Goal: Find specific page/section: Find specific page/section

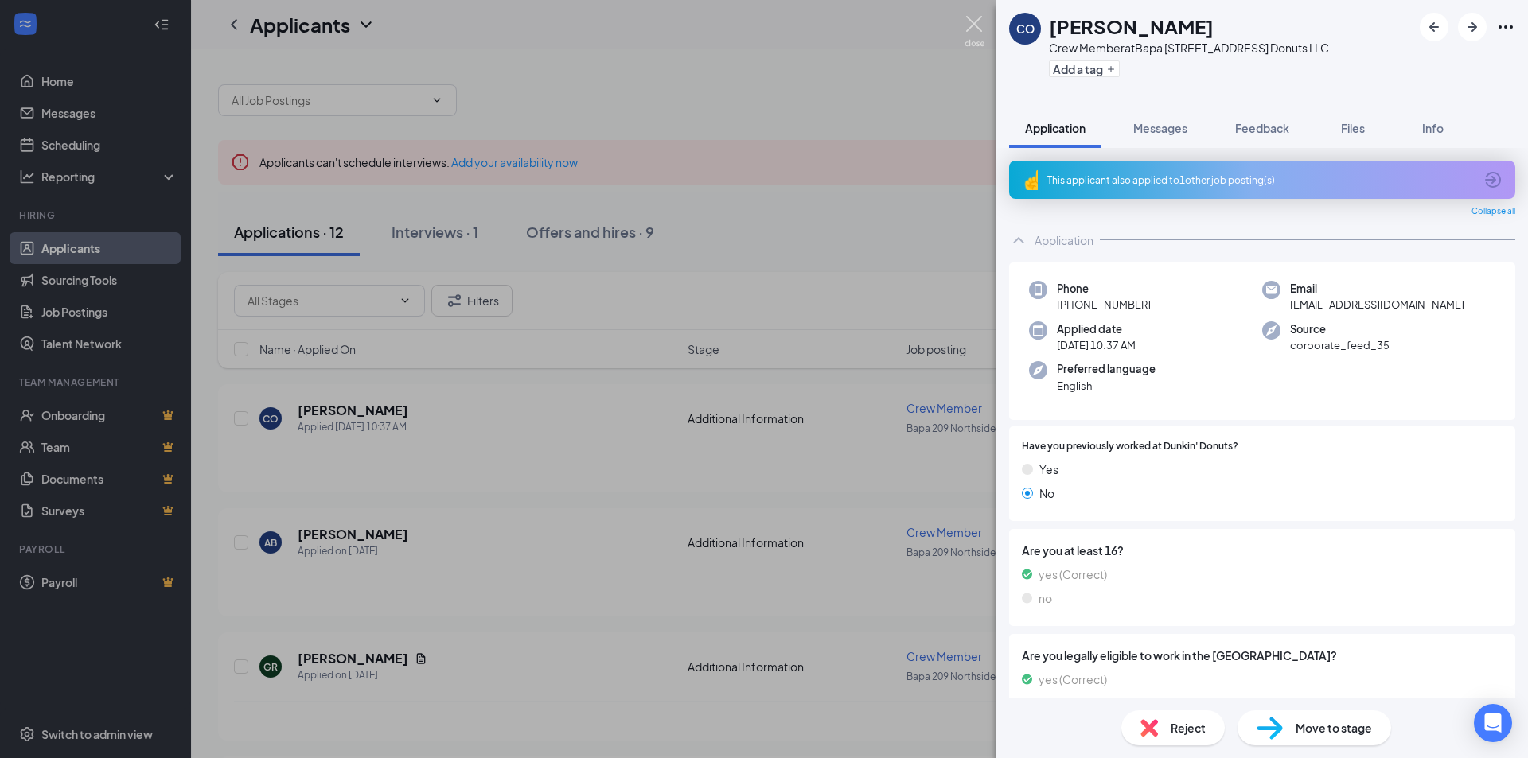
click at [969, 24] on img at bounding box center [975, 31] width 20 height 31
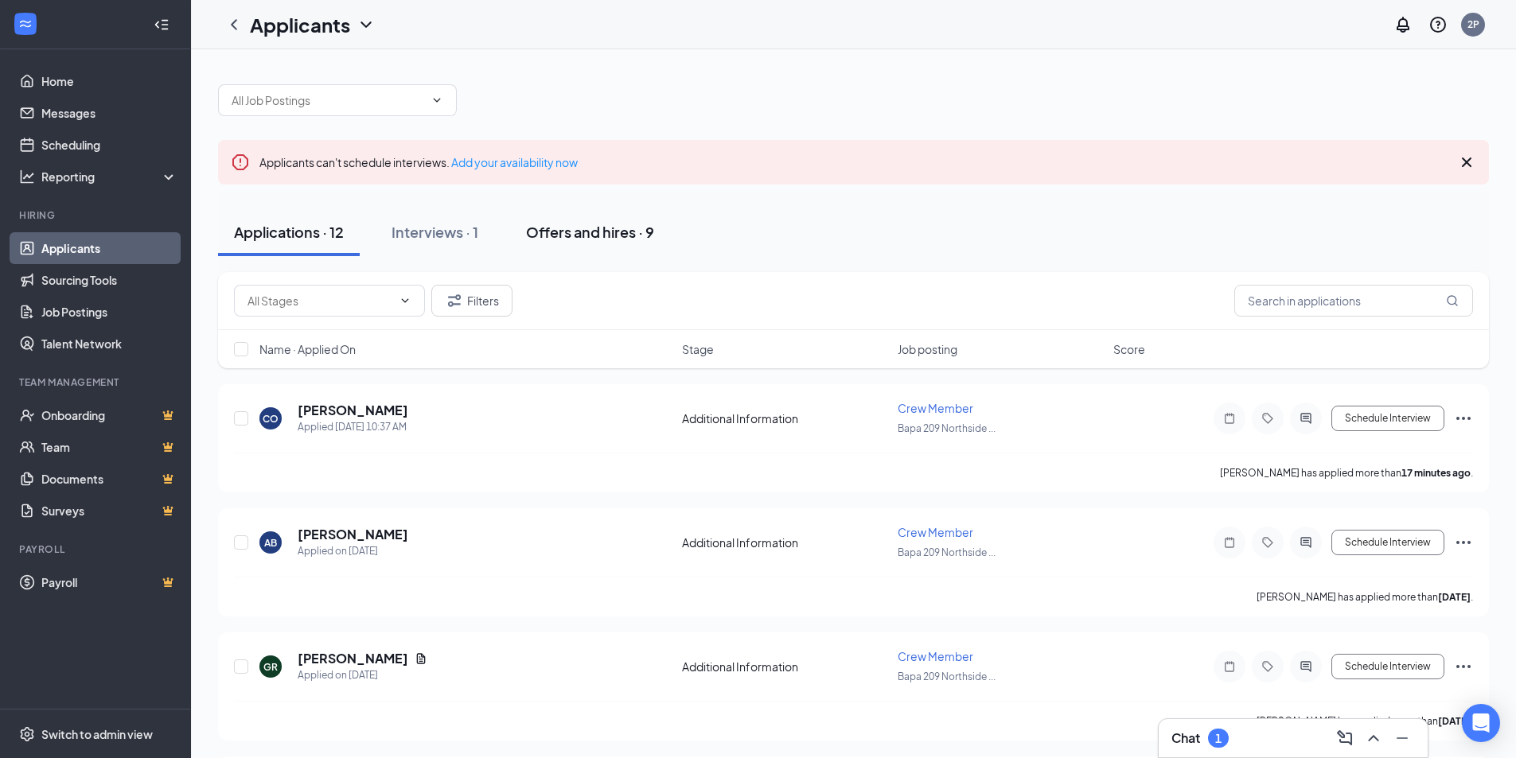
click at [606, 222] on div "Offers and hires · 9" at bounding box center [590, 232] width 128 height 20
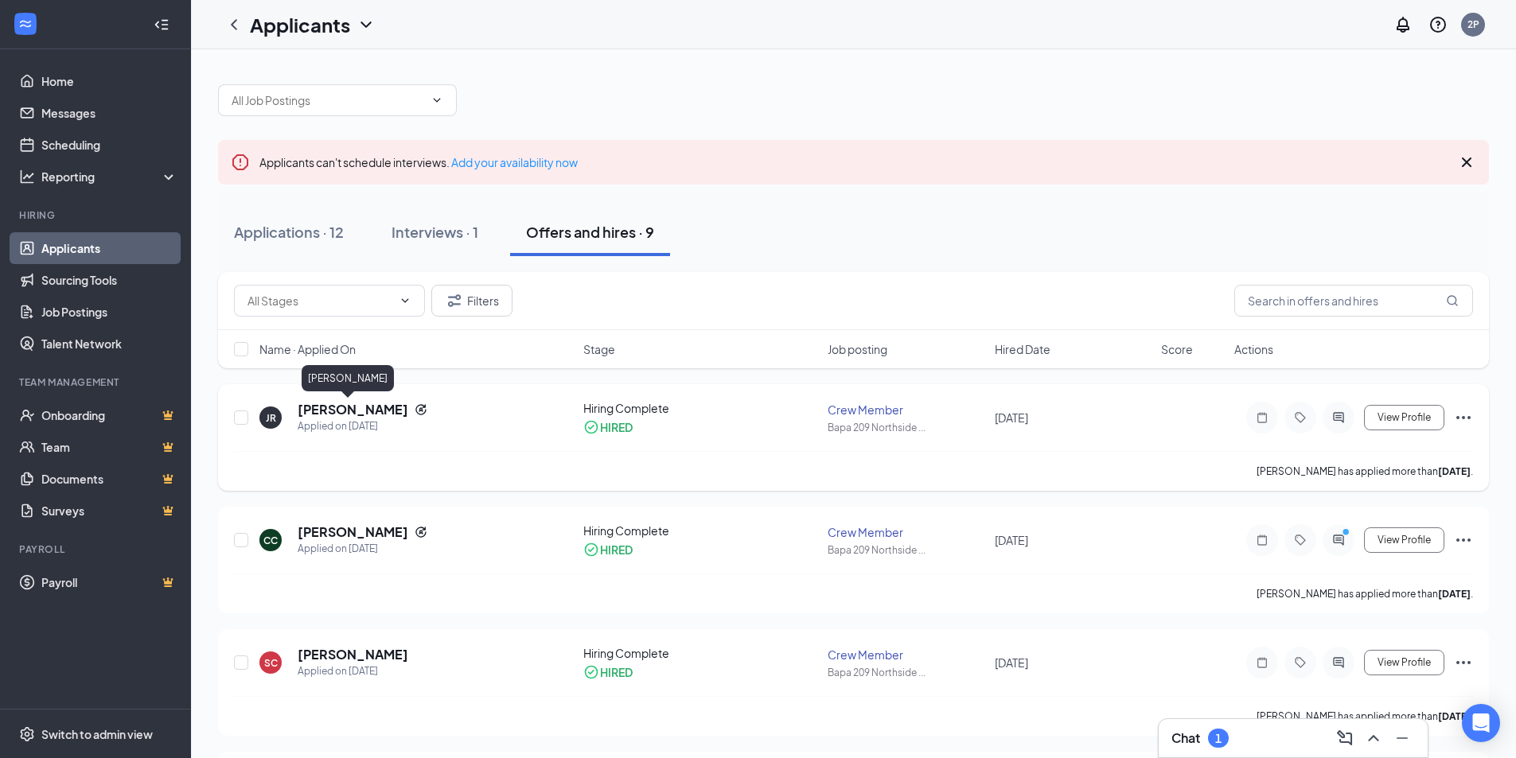
click at [338, 415] on h5 "Jessica Reed" at bounding box center [353, 410] width 111 height 18
